Goal: Task Accomplishment & Management: Manage account settings

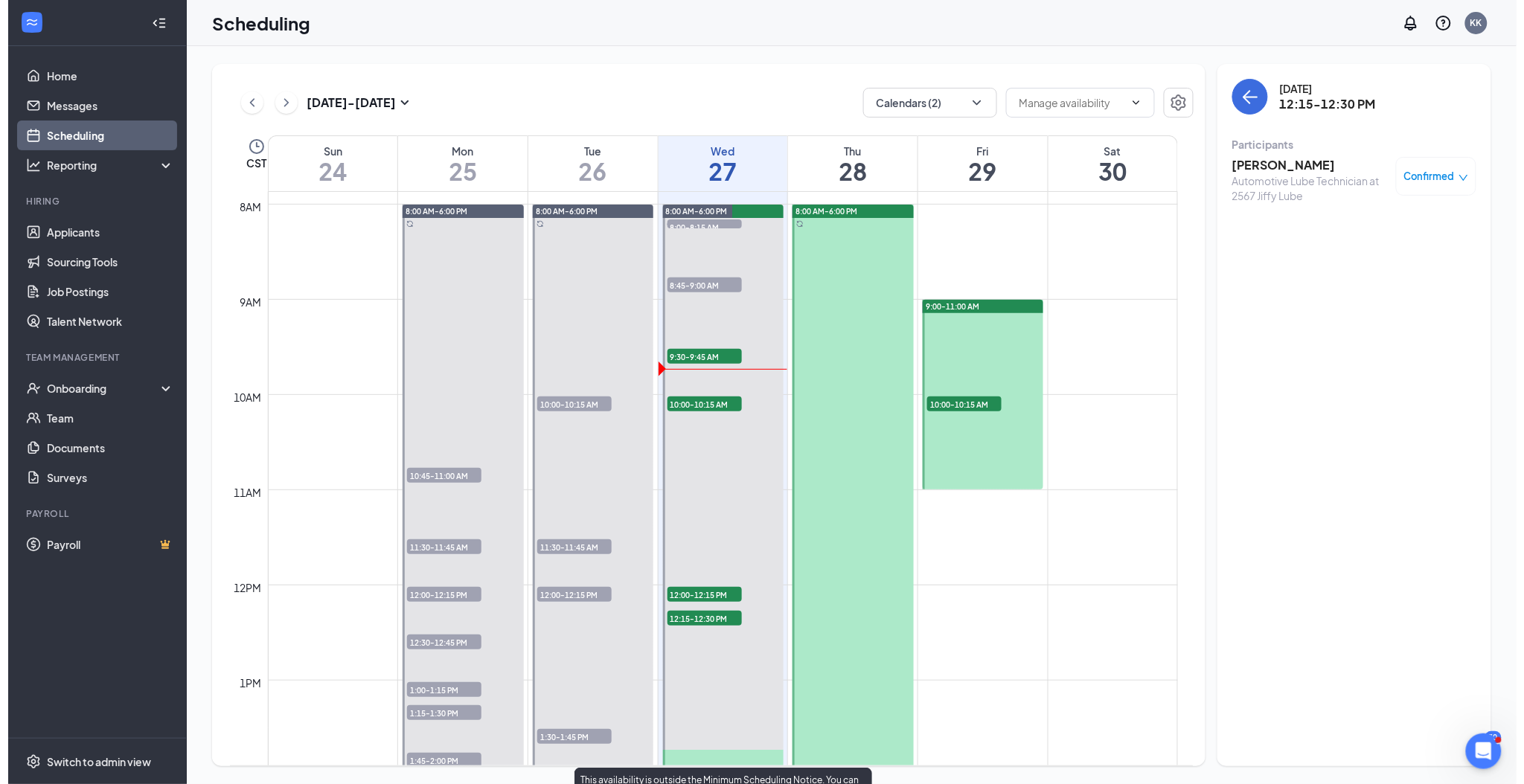
scroll to position [731, 0]
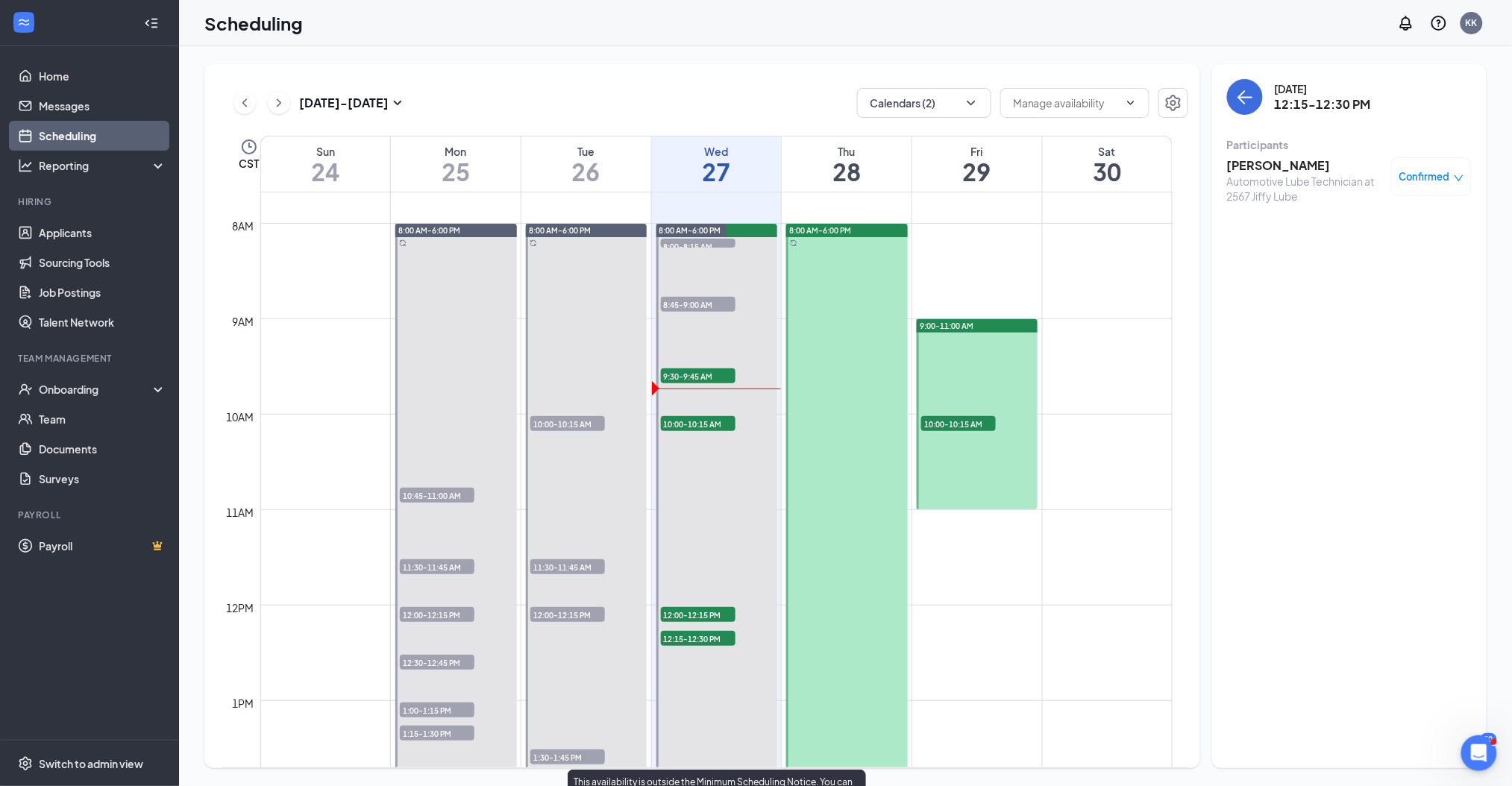
click at [720, 375] on span "9:30-9:45 AM" at bounding box center [698, 376] width 75 height 15
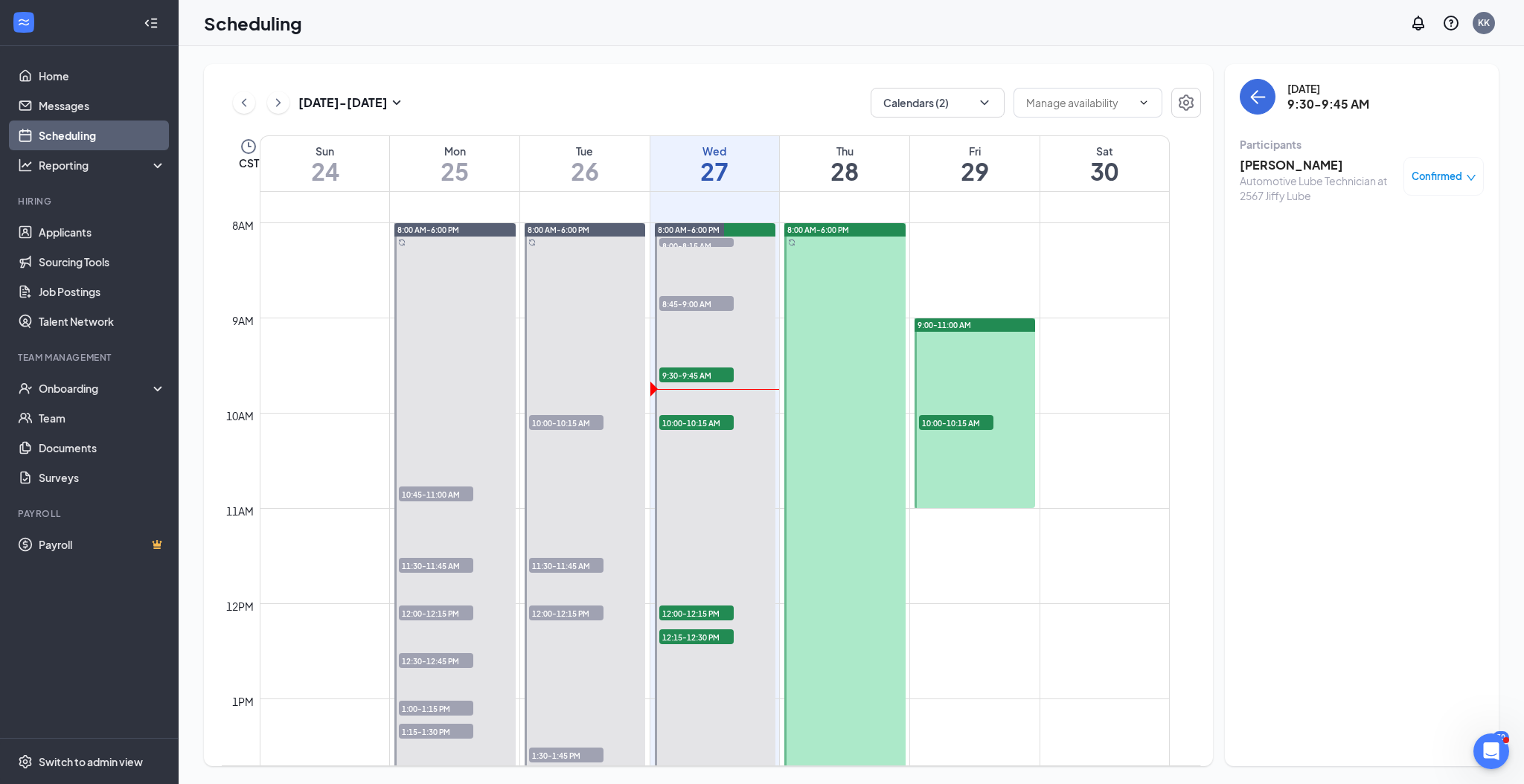
click at [1444, 173] on span "Confirmed" at bounding box center [1437, 176] width 51 height 15
click at [1391, 253] on span "Mark complete" at bounding box center [1397, 251] width 74 height 16
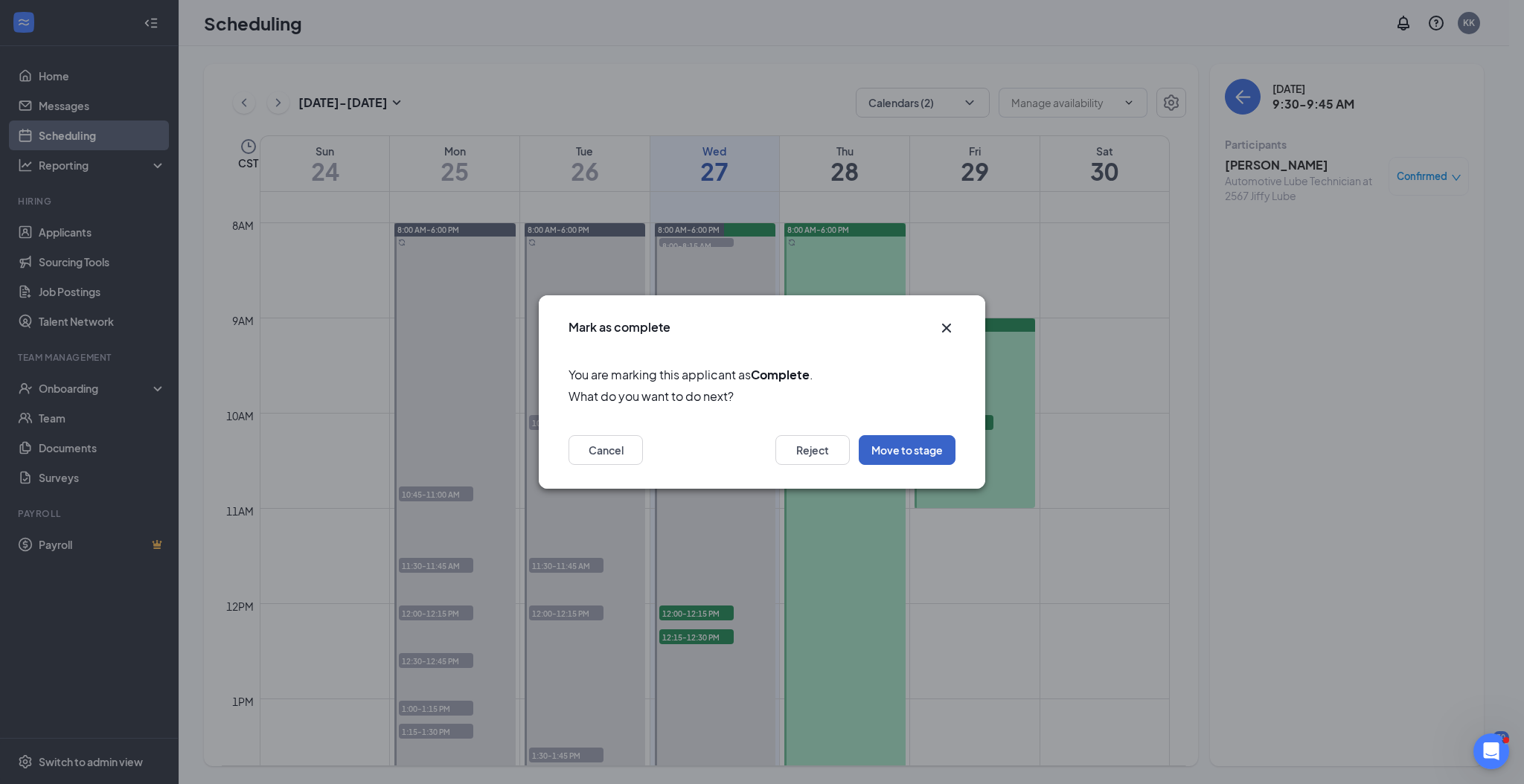
click at [913, 448] on button "Move to stage" at bounding box center [907, 449] width 97 height 30
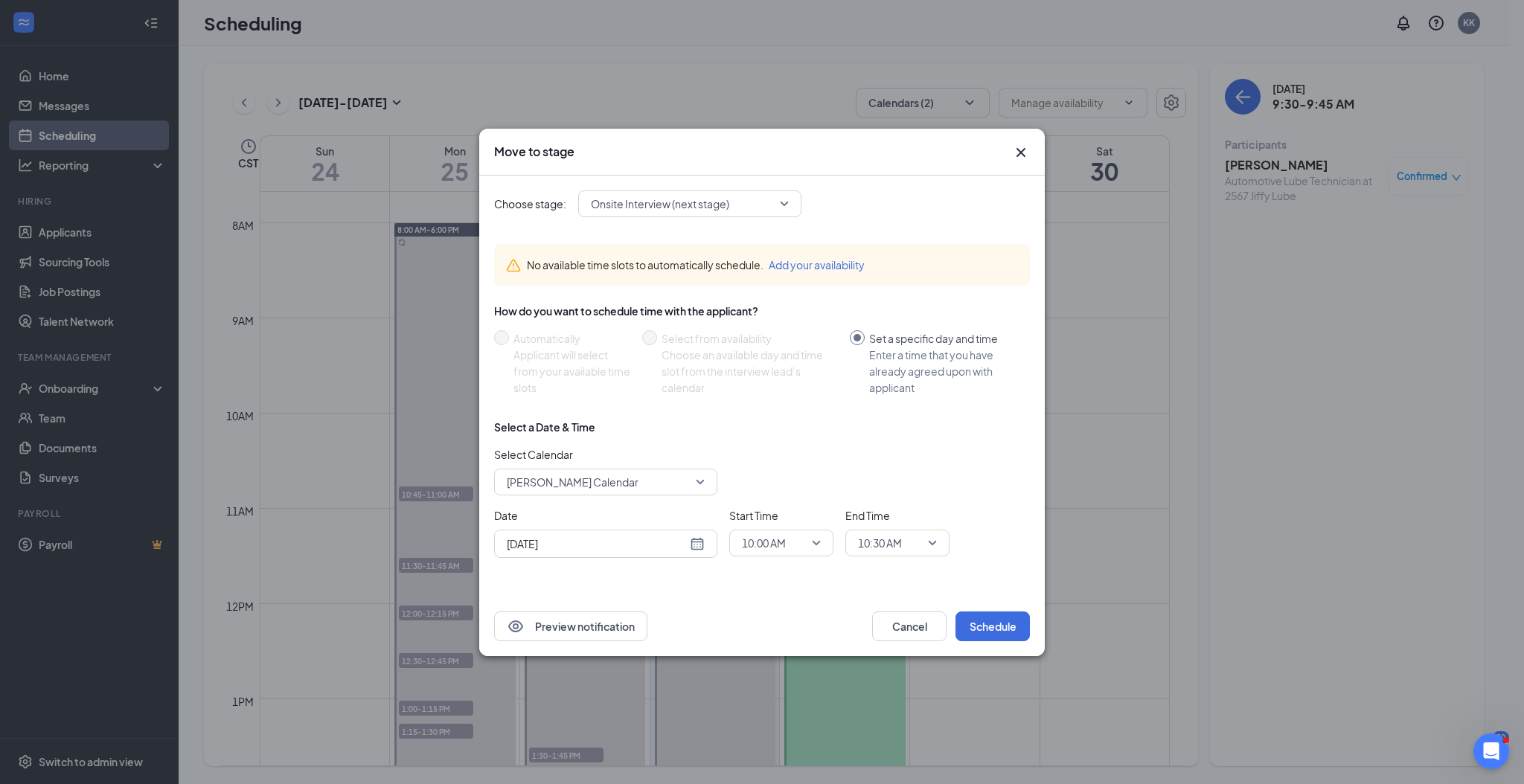
click at [643, 485] on span "[PERSON_NAME] Calendar" at bounding box center [599, 483] width 184 height 23
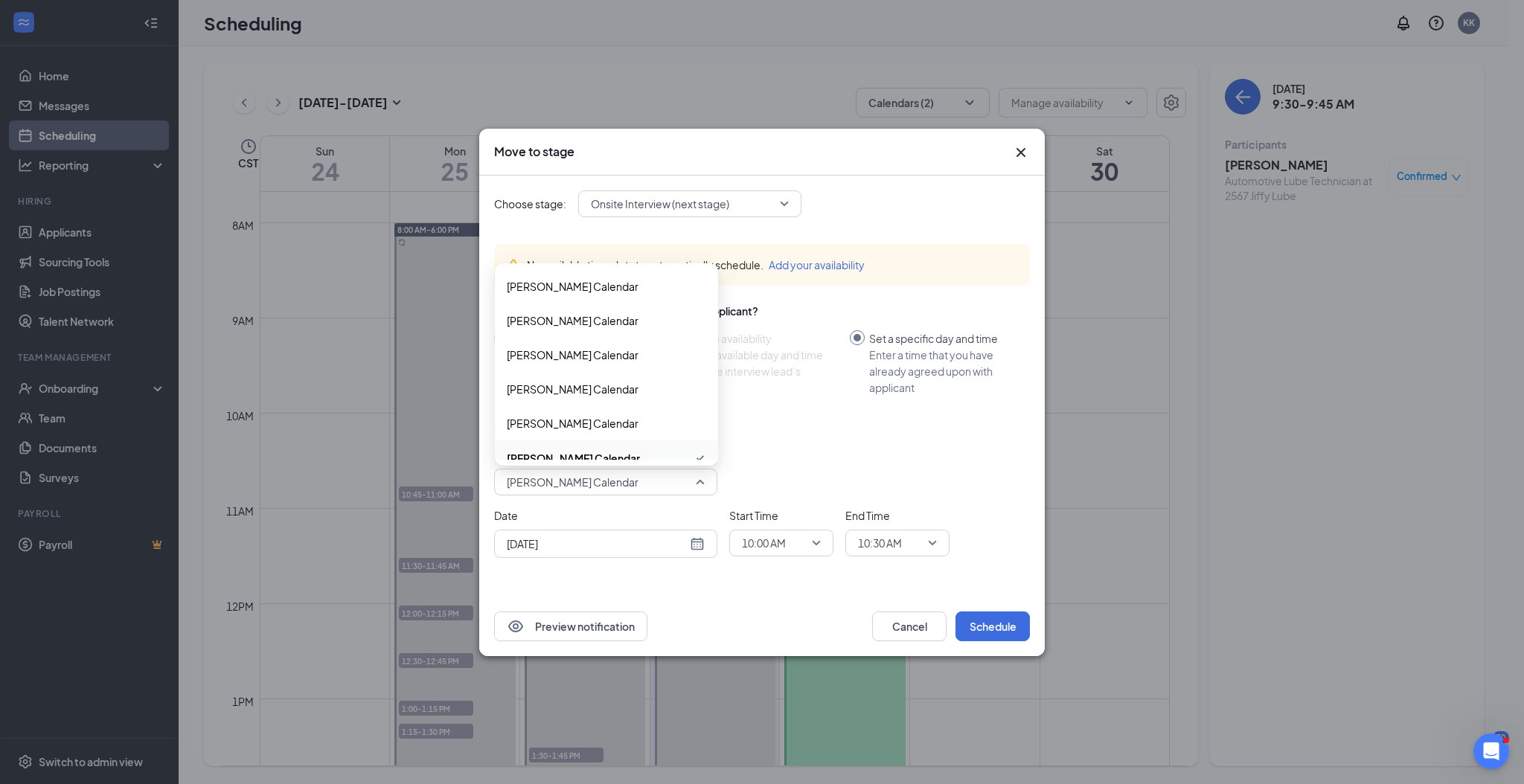
scroll to position [16, 0]
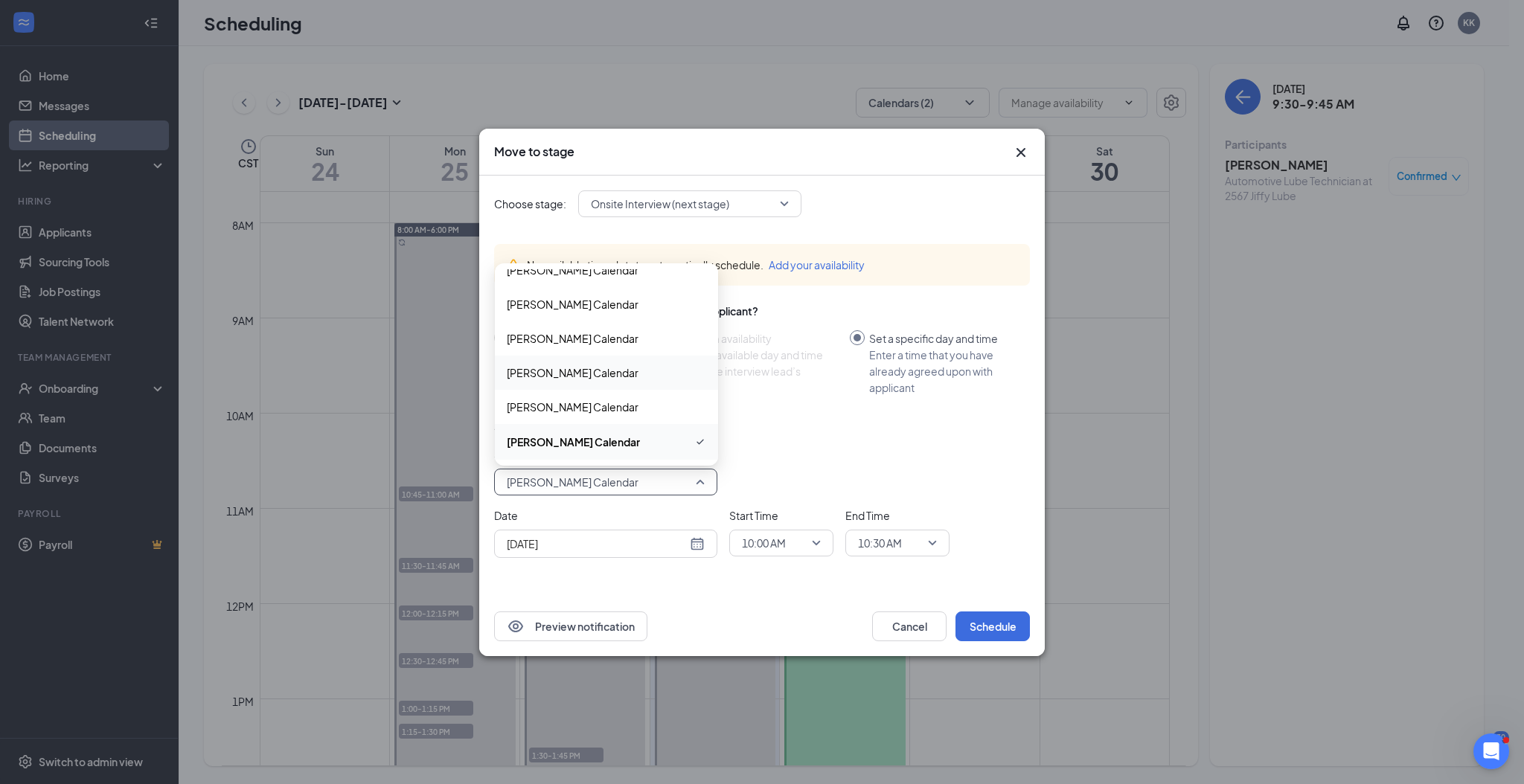
click at [543, 369] on span "[PERSON_NAME] Calendar" at bounding box center [572, 373] width 132 height 16
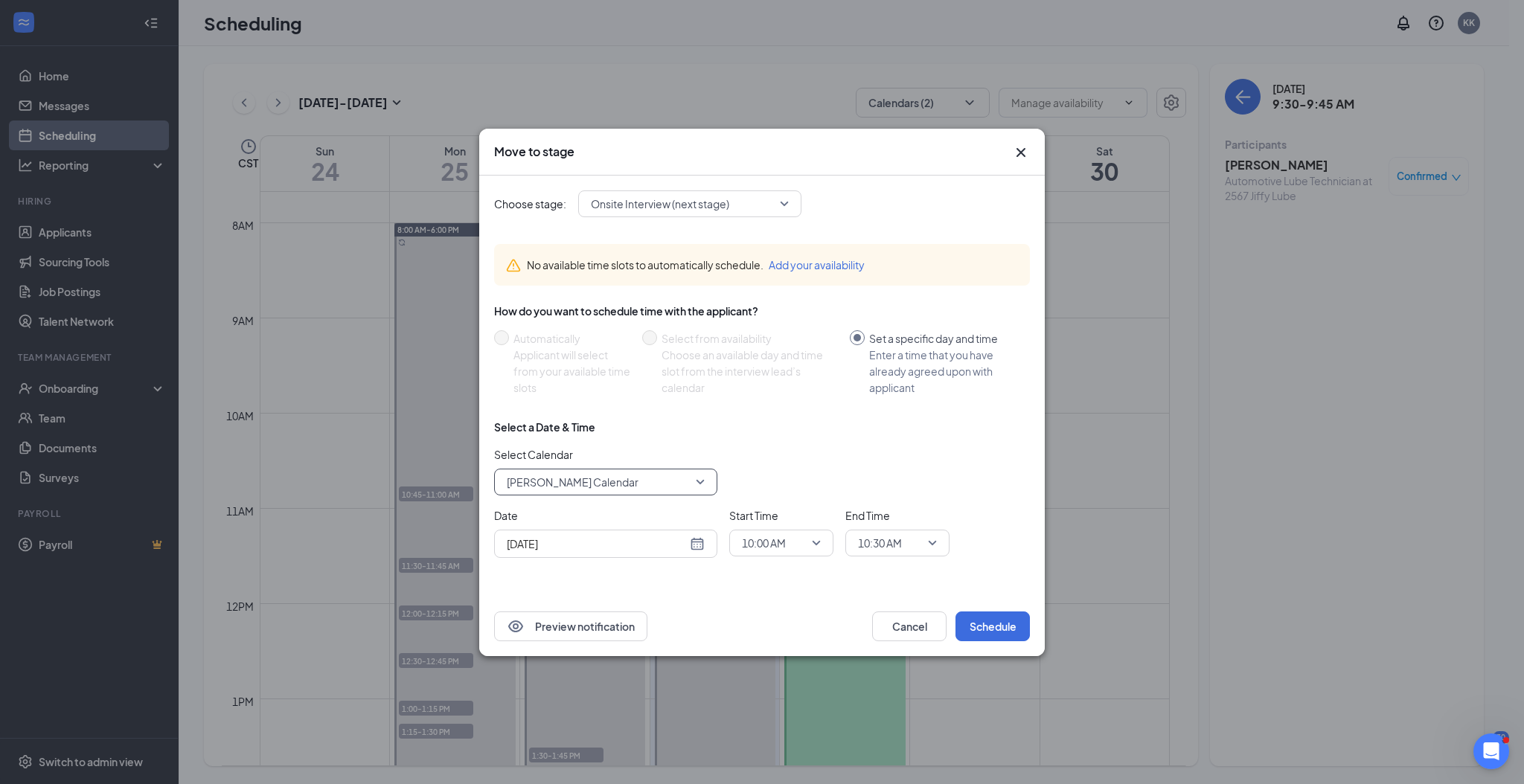
click at [640, 549] on input "[DATE]" at bounding box center [597, 544] width 180 height 16
type input "[DATE]"
click at [652, 484] on div "29" at bounding box center [651, 487] width 18 height 18
click at [1014, 630] on button "Schedule" at bounding box center [993, 626] width 74 height 30
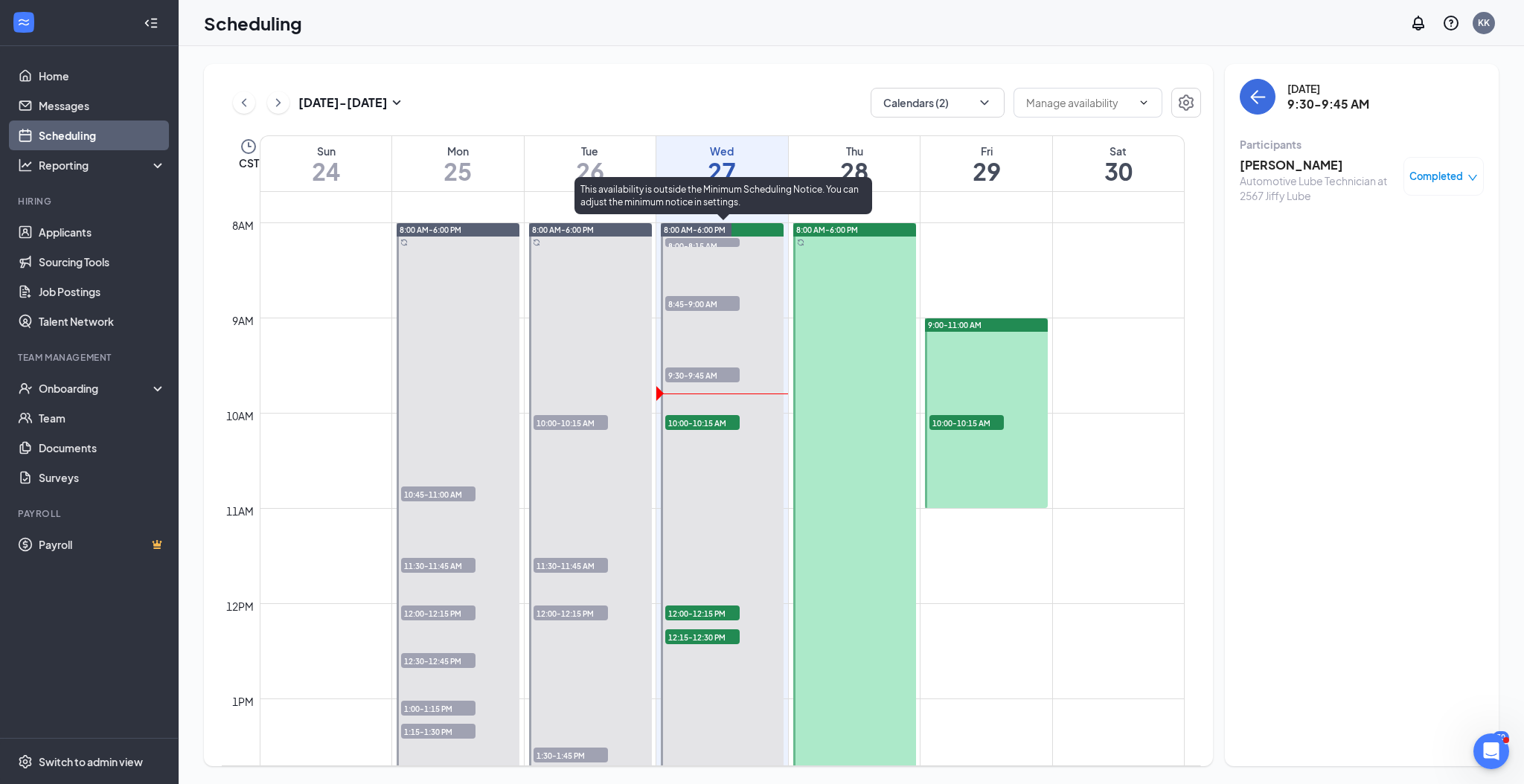
click at [703, 421] on span "10:00-10:15 AM" at bounding box center [703, 423] width 74 height 15
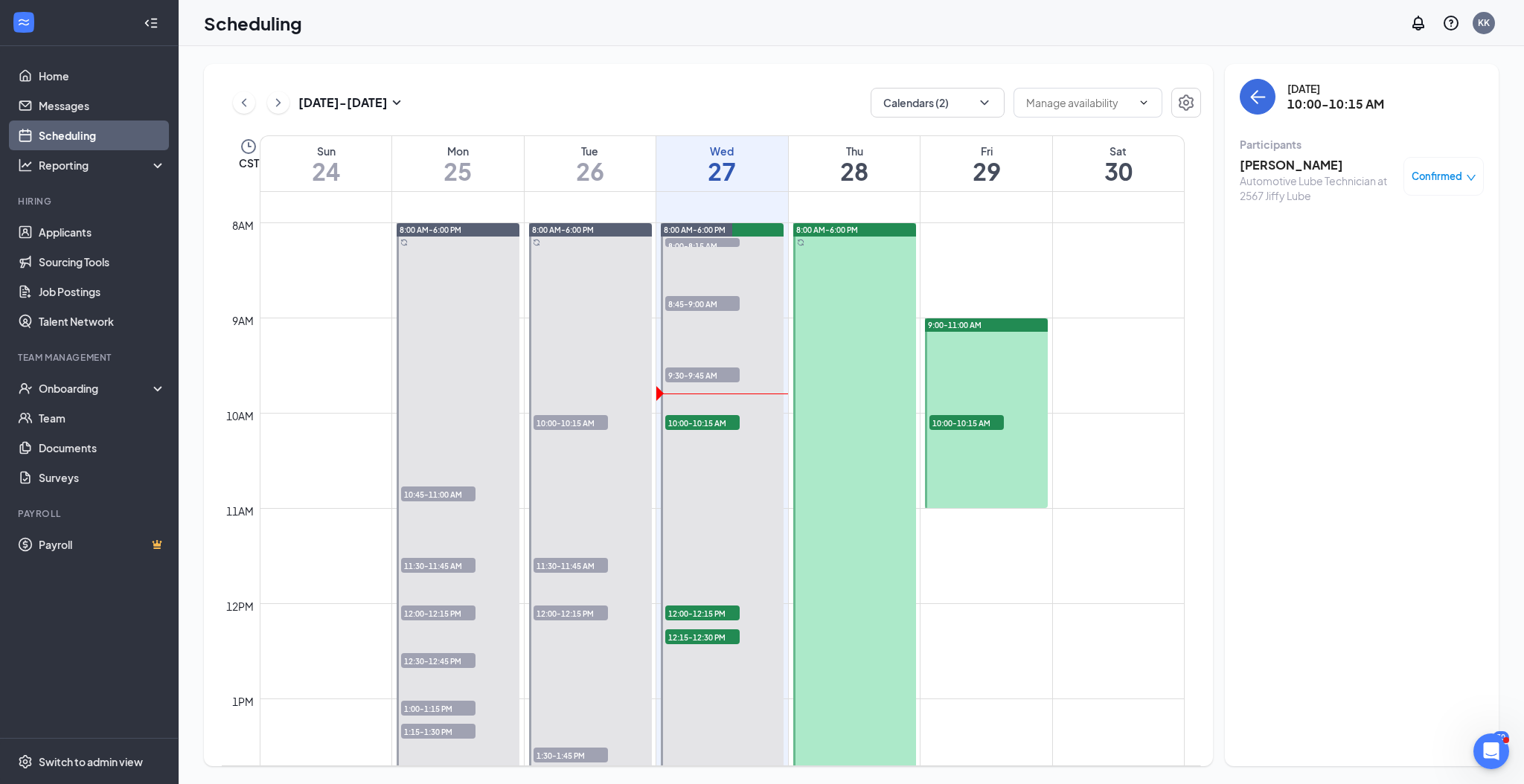
click at [1276, 161] on h3 "[PERSON_NAME]" at bounding box center [1317, 165] width 156 height 16
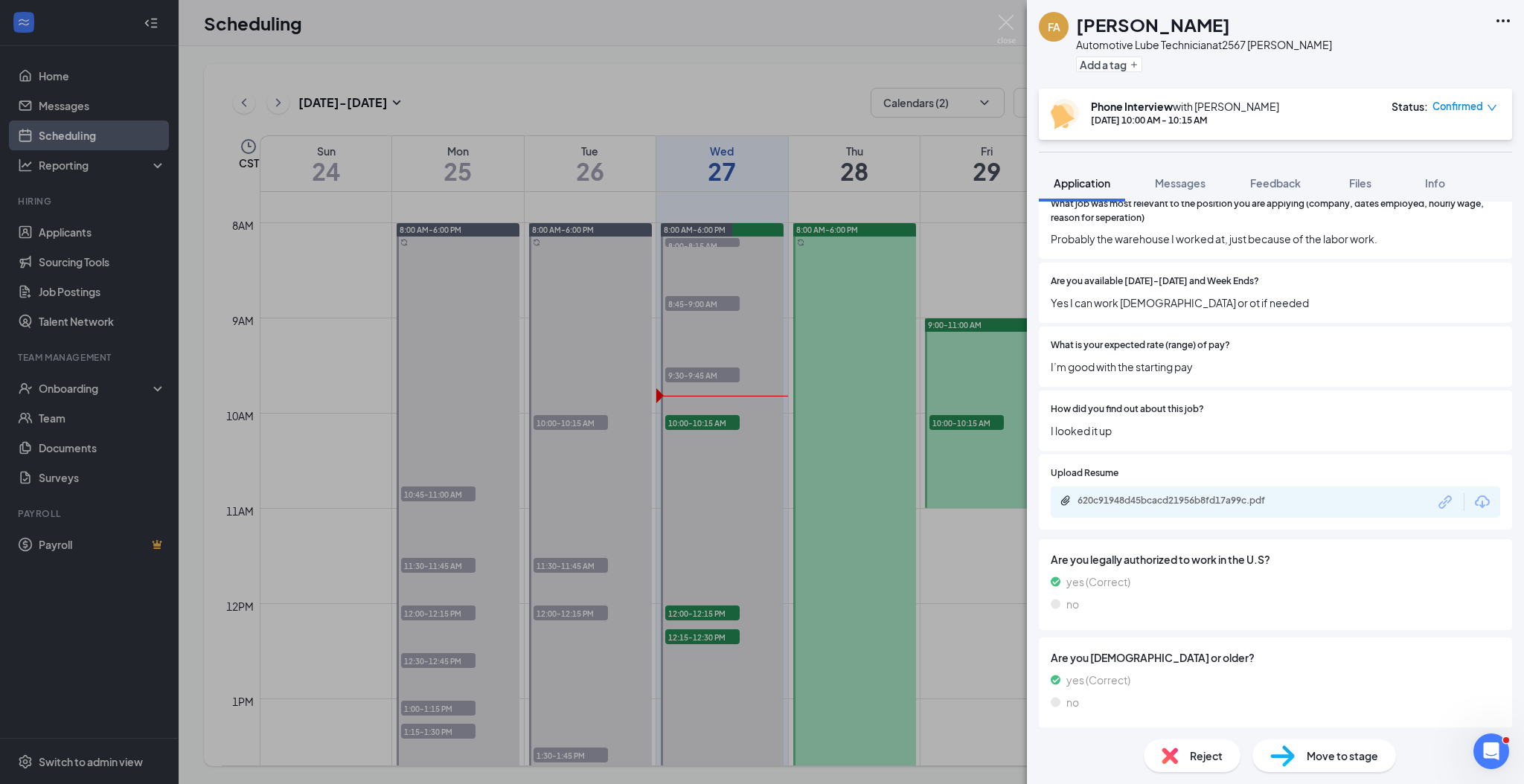
scroll to position [533, 0]
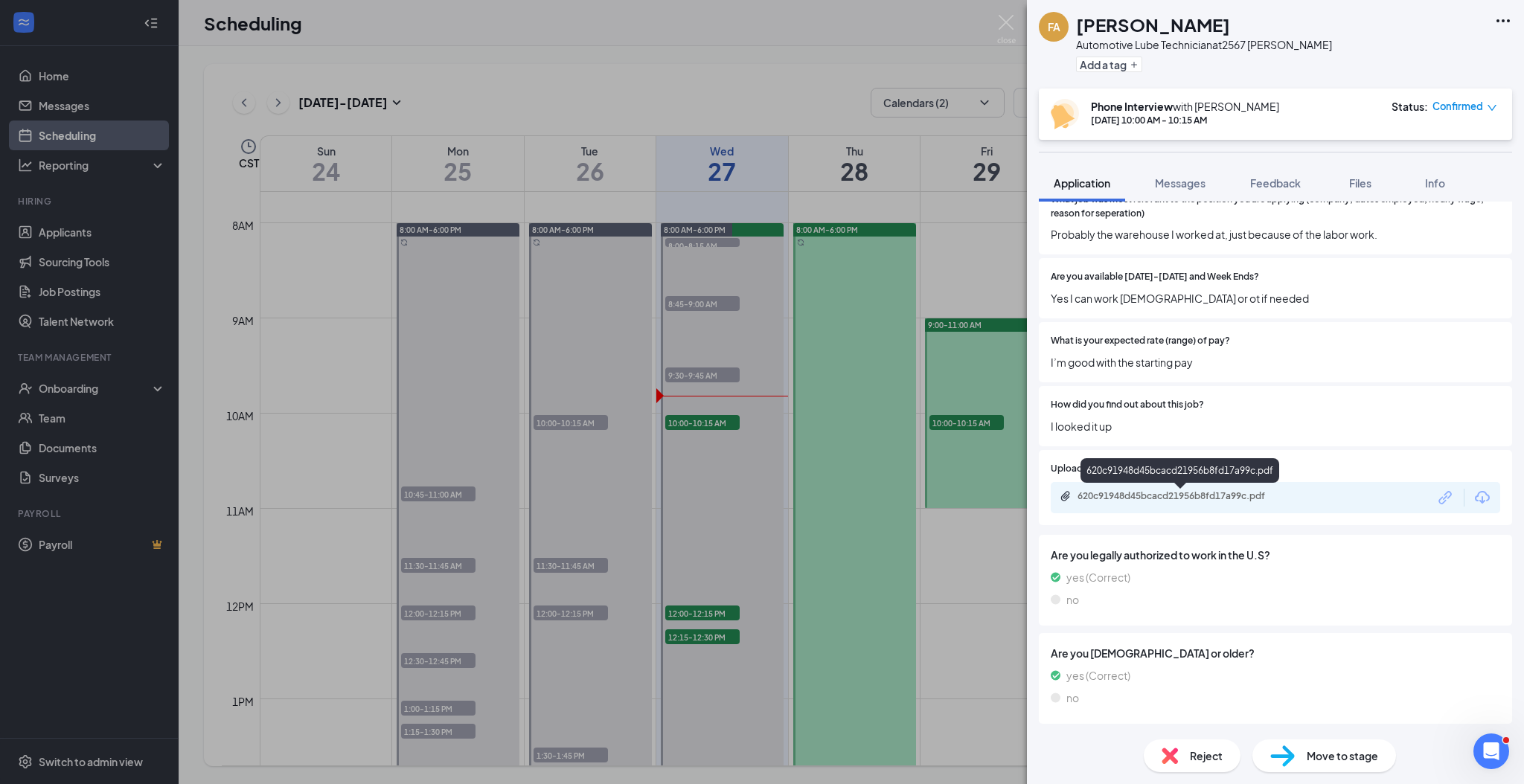
click at [1191, 495] on div "620c91948d45bcacd21956b8fd17a99c.pdf" at bounding box center [1182, 496] width 209 height 12
click at [1465, 104] on span "Confirmed" at bounding box center [1458, 106] width 51 height 15
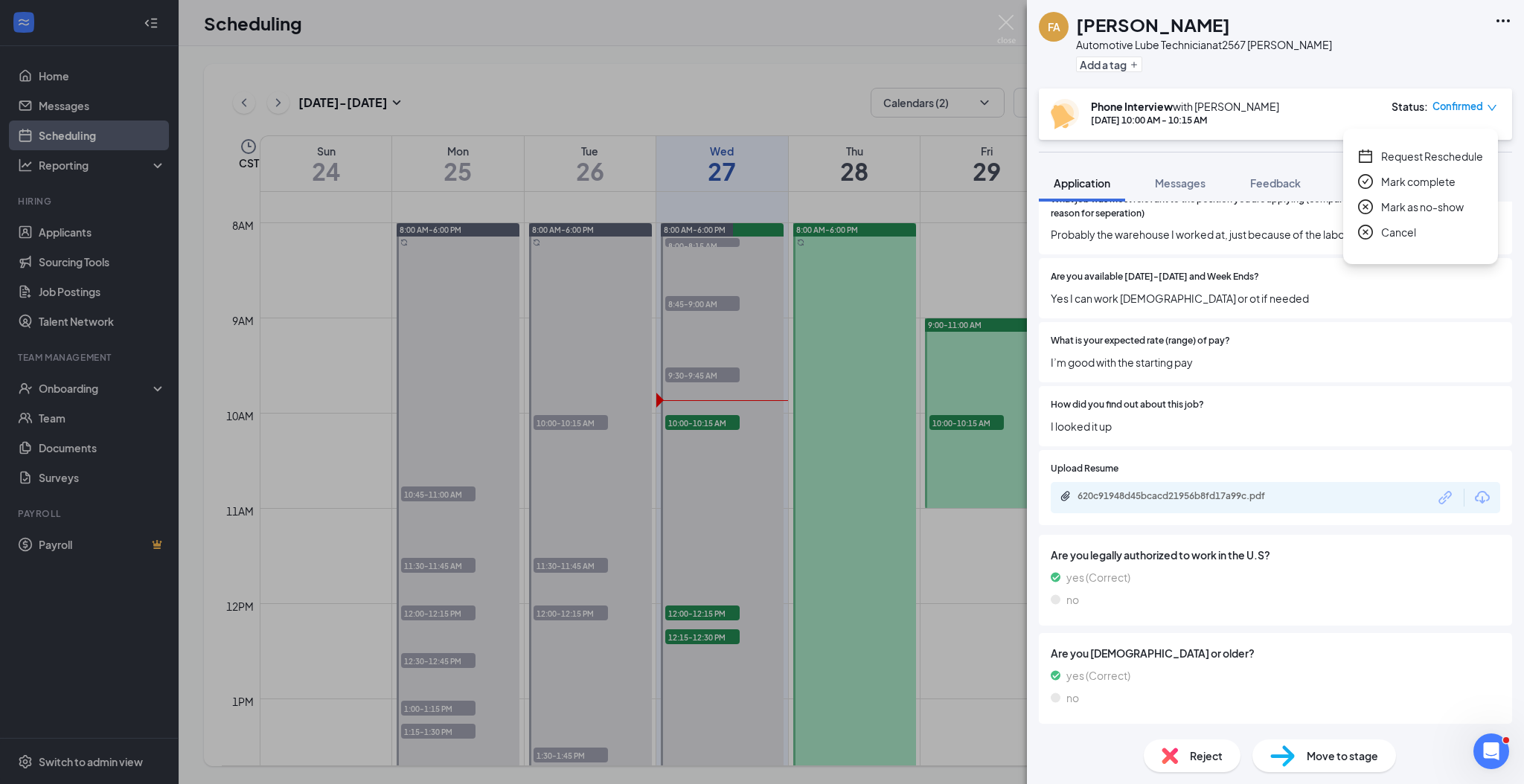
click at [1436, 179] on span "Mark complete" at bounding box center [1418, 181] width 74 height 16
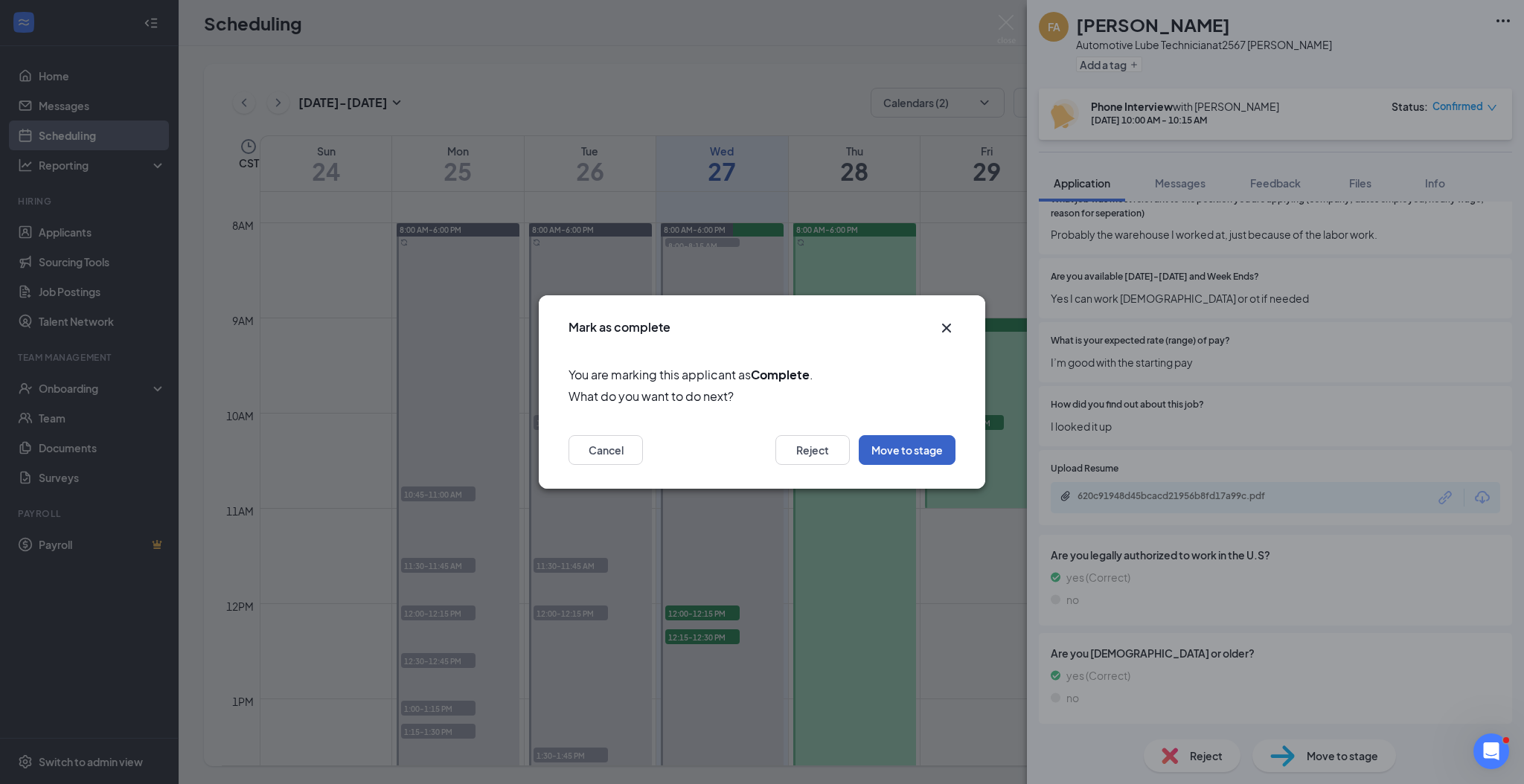
click at [913, 453] on button "Move to stage" at bounding box center [907, 449] width 97 height 30
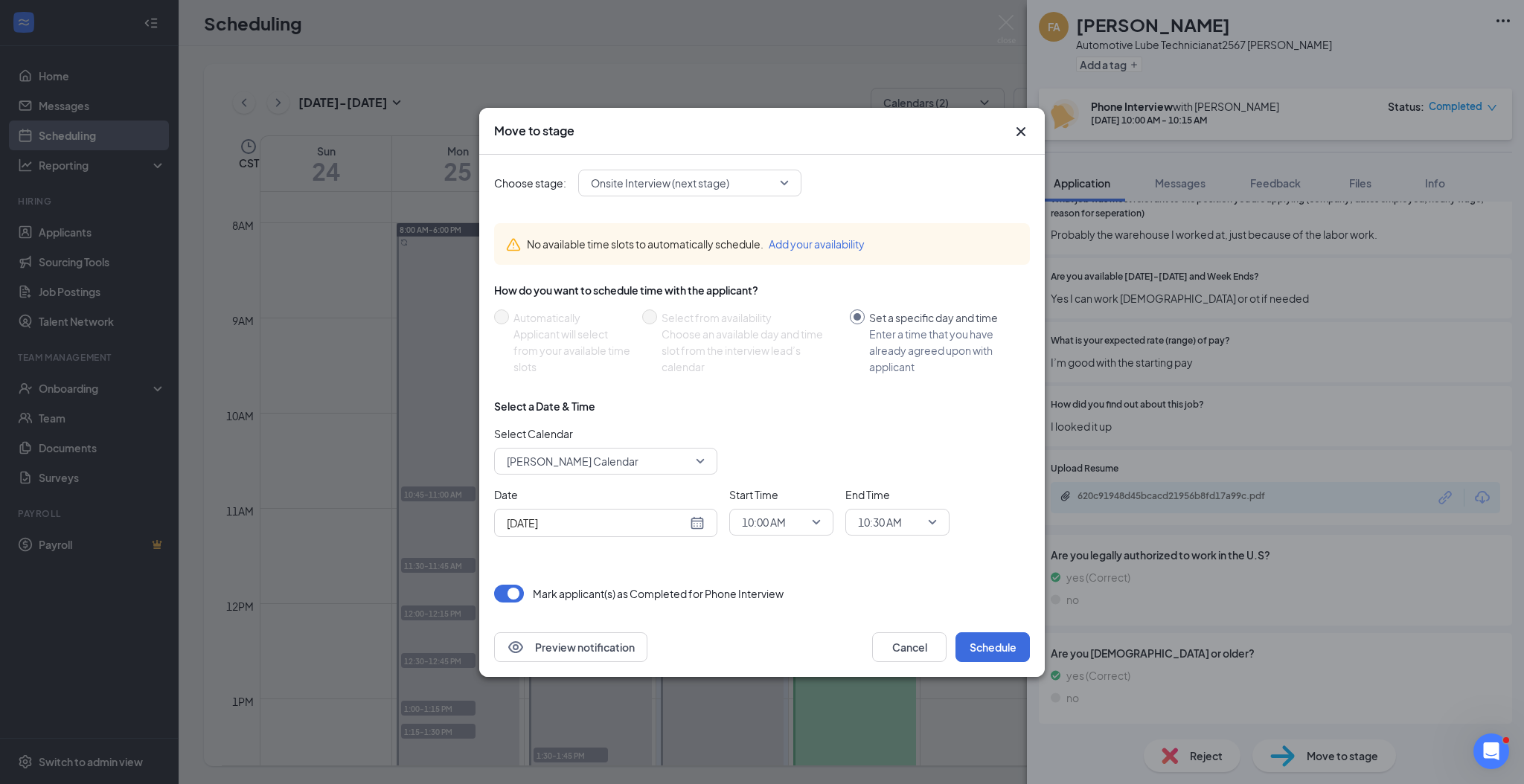
click at [593, 462] on span "[PERSON_NAME] Calendar" at bounding box center [572, 462] width 132 height 23
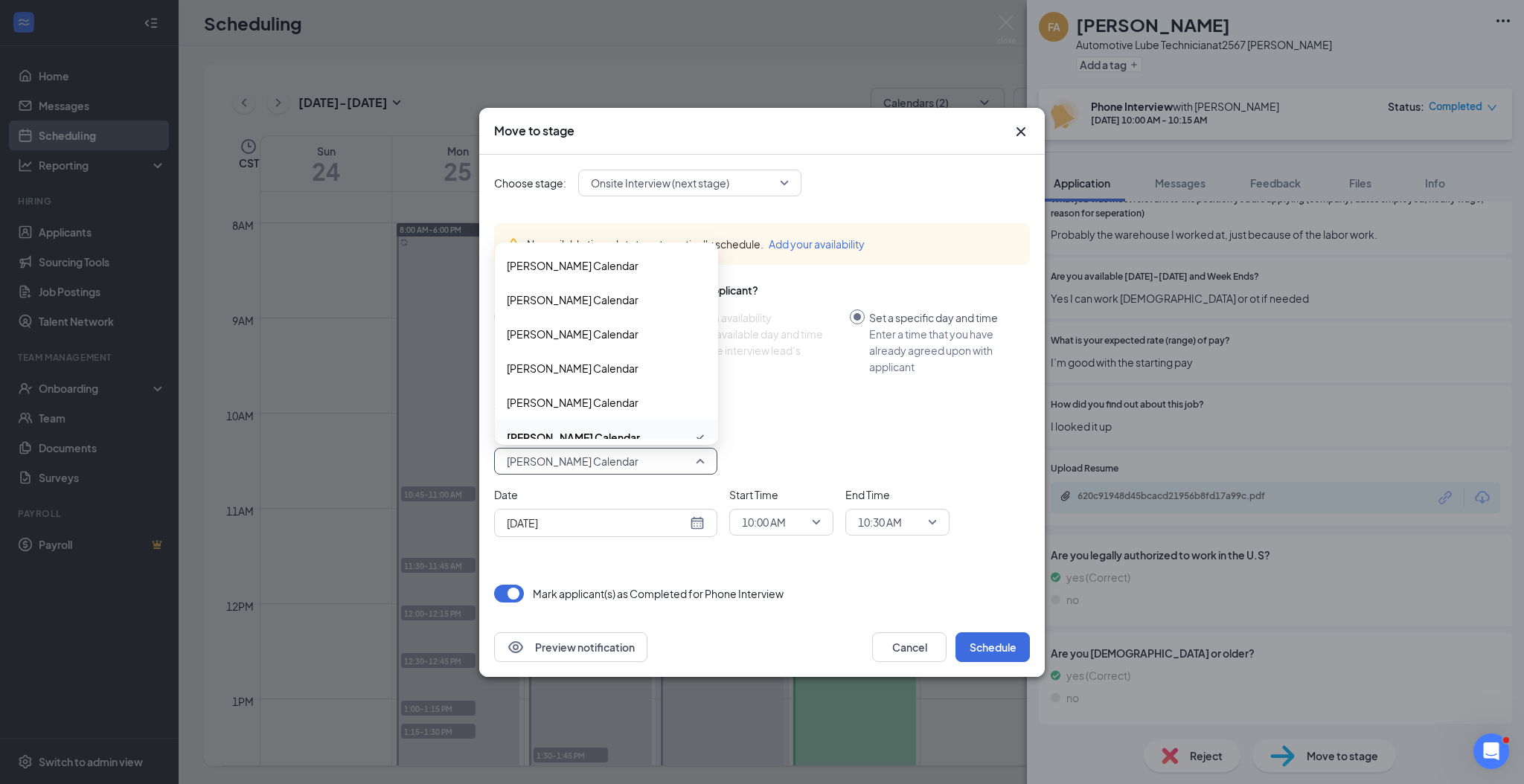
scroll to position [16, 0]
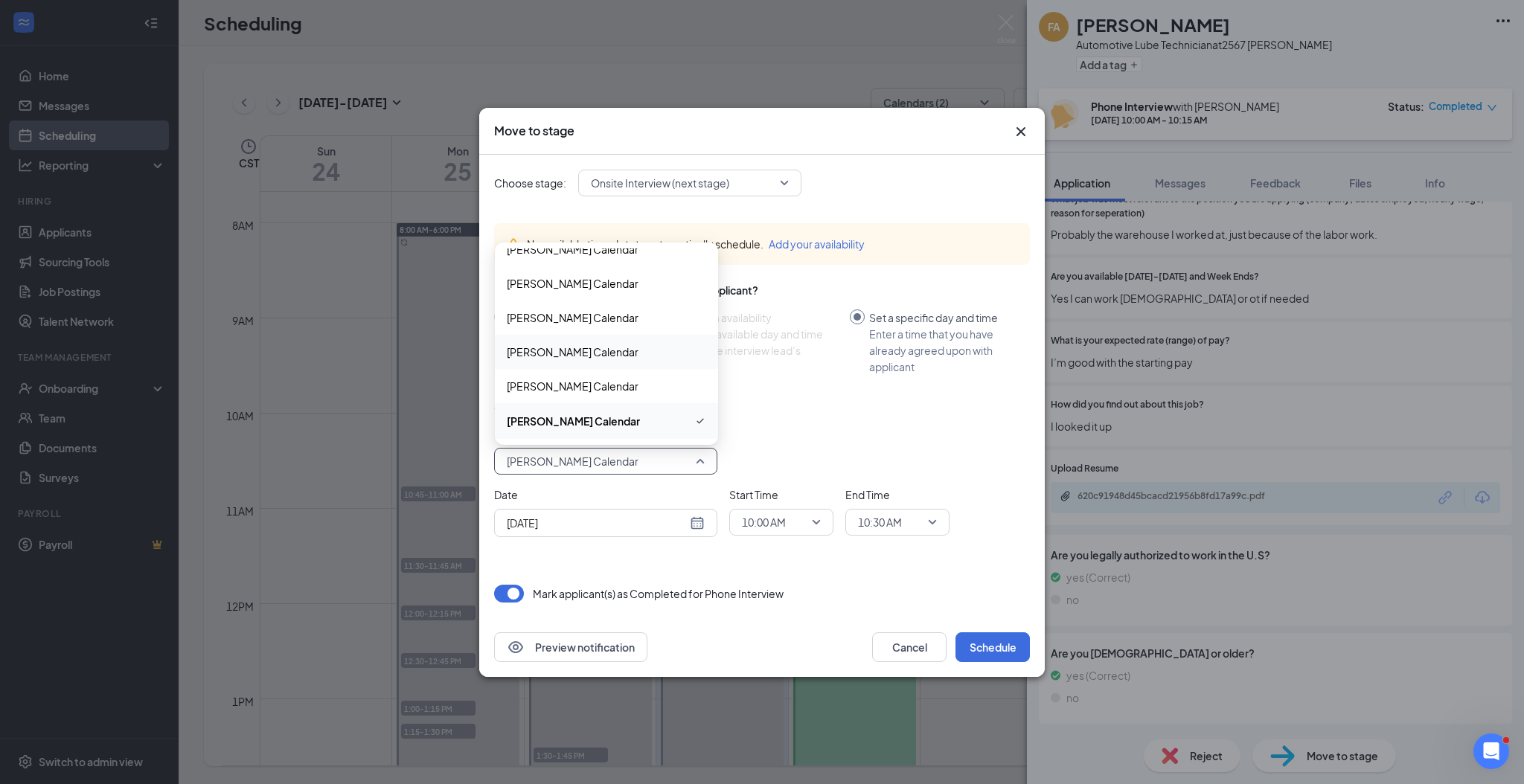
click at [575, 352] on span "[PERSON_NAME] Calendar" at bounding box center [572, 352] width 132 height 16
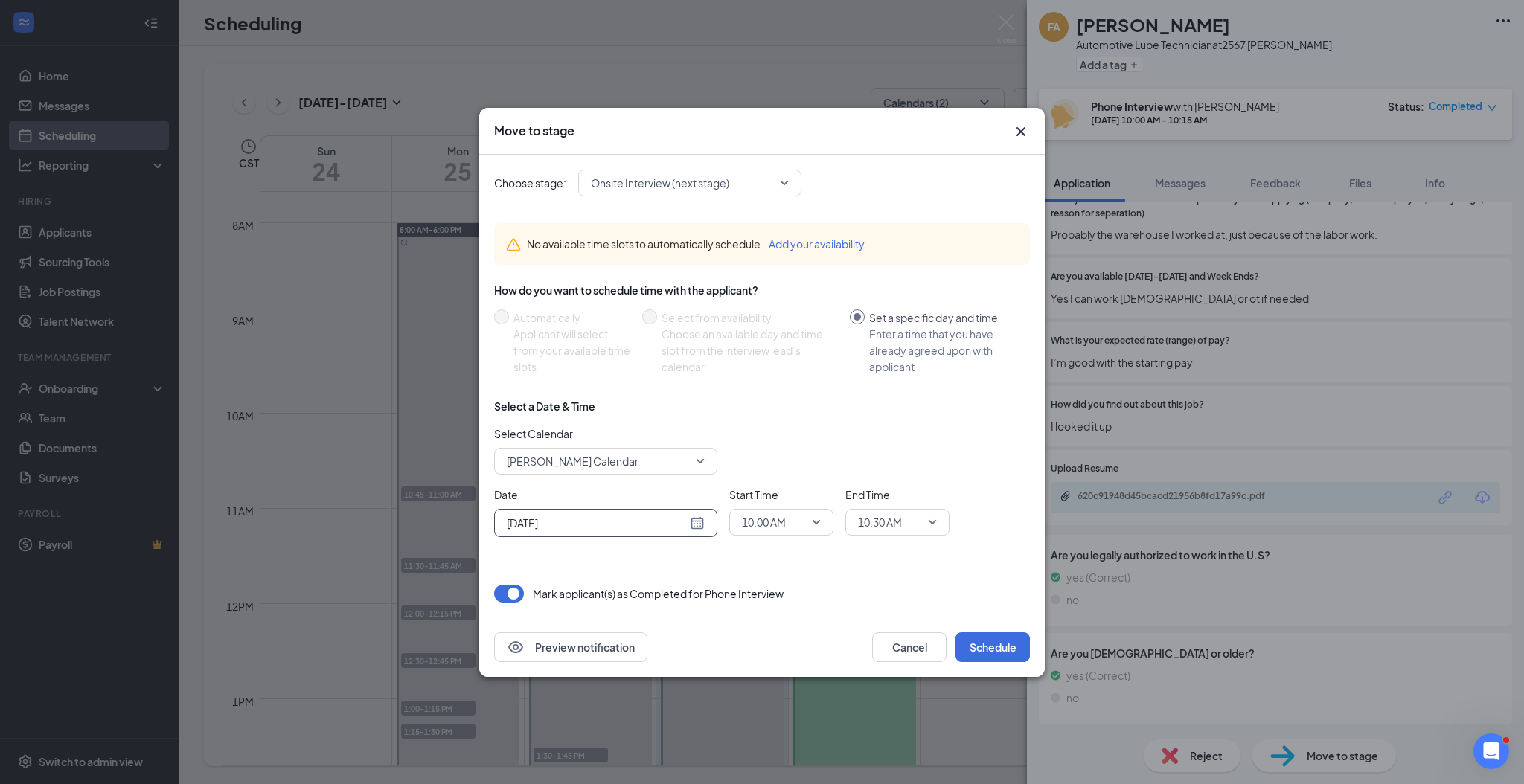
click at [698, 525] on div "[DATE]" at bounding box center [606, 523] width 198 height 16
click at [651, 464] on div "29" at bounding box center [651, 466] width 18 height 18
click at [696, 519] on div "[DATE]" at bounding box center [606, 523] width 198 height 16
type input "[DATE]"
click at [593, 469] on div "27" at bounding box center [597, 466] width 18 height 18
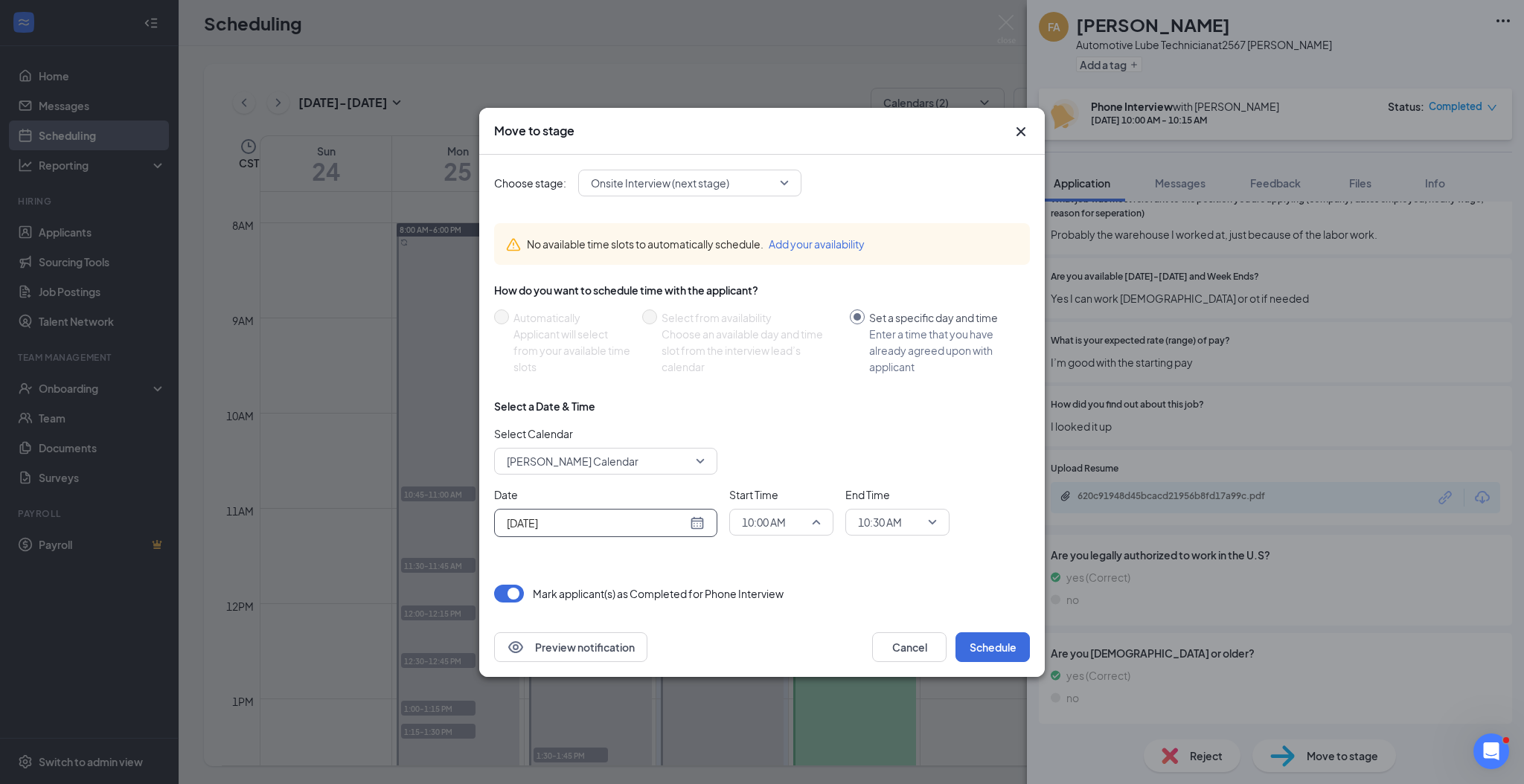
click at [817, 519] on span "10:00 AM" at bounding box center [782, 522] width 79 height 23
click at [766, 436] on span "02:00 PM" at bounding box center [764, 435] width 44 height 16
